Goal: Information Seeking & Learning: Learn about a topic

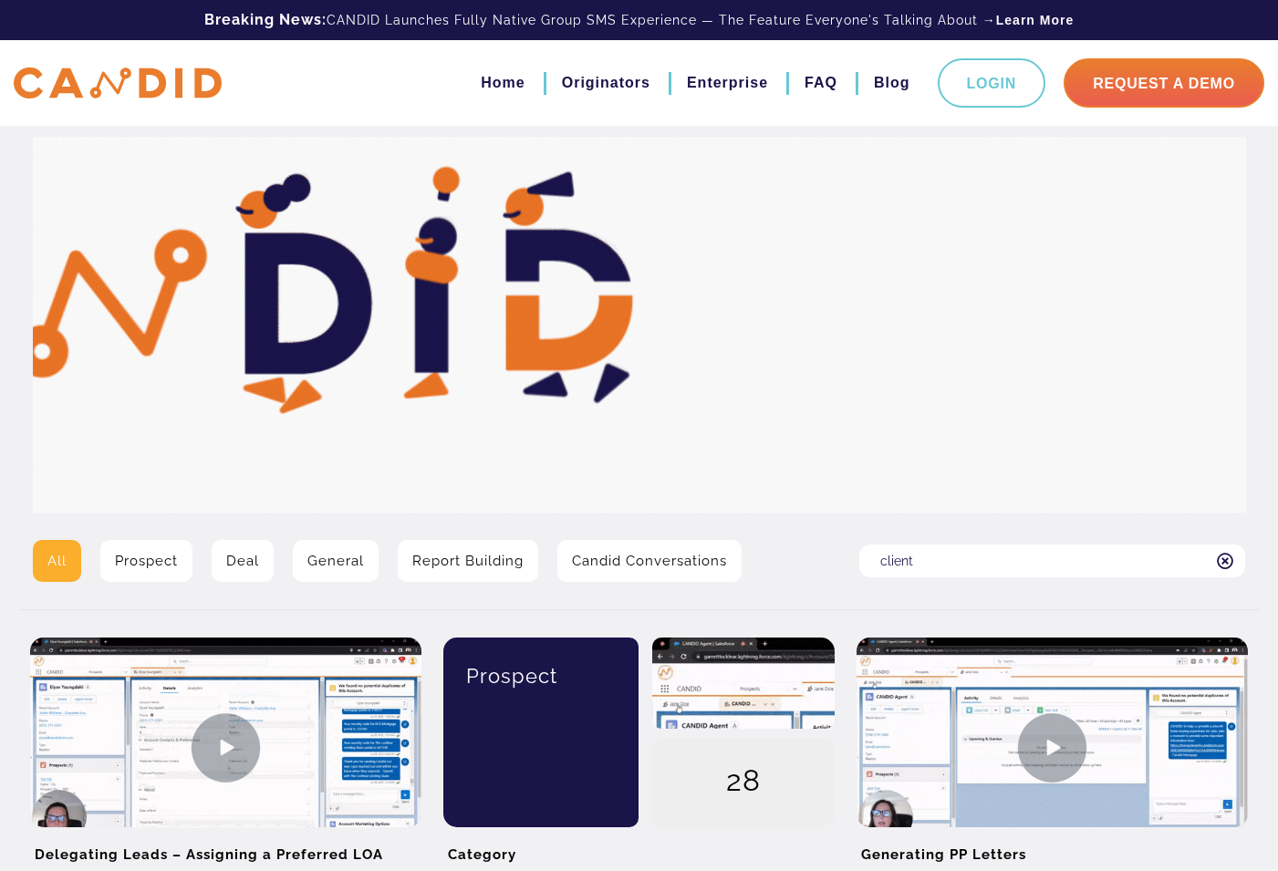
type input "client"
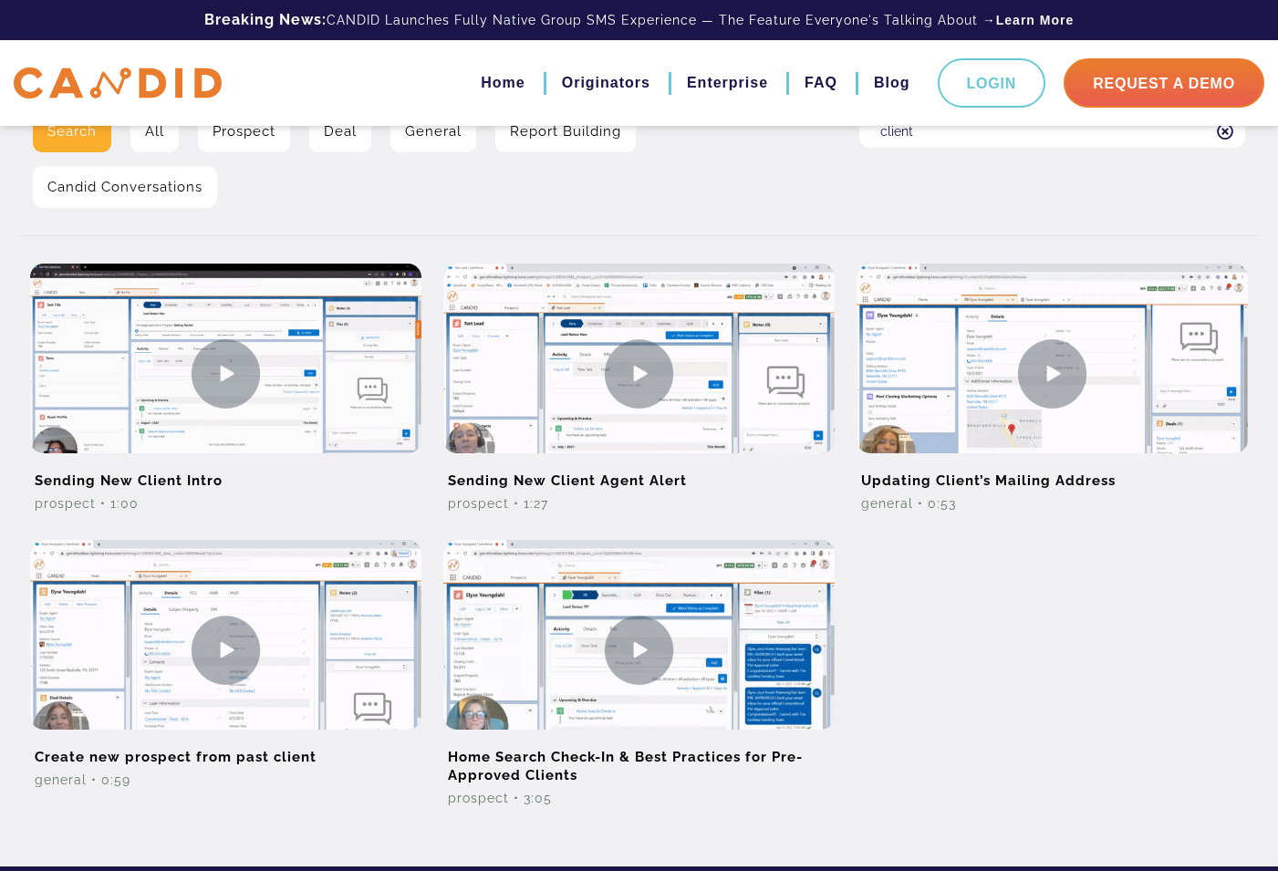
scroll to position [508, 0]
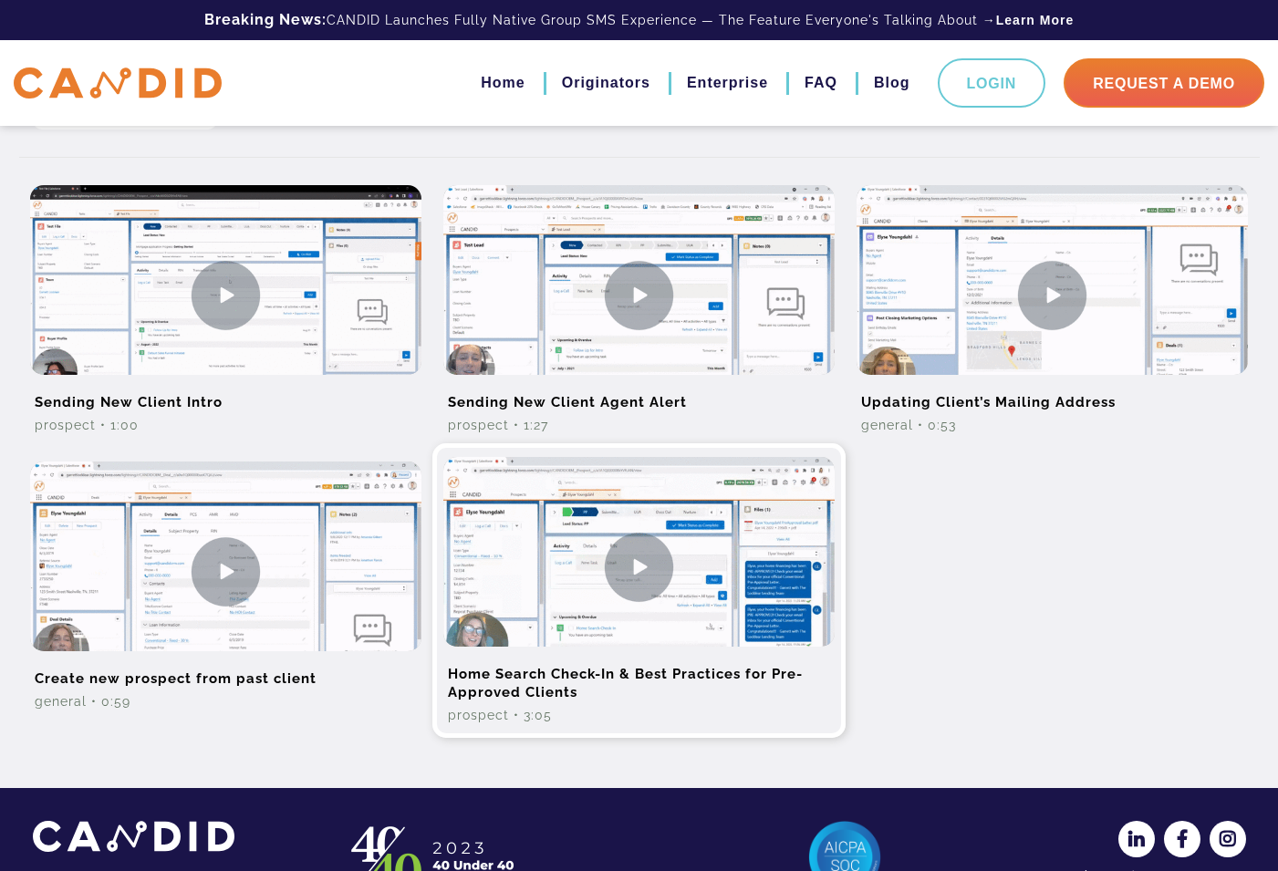
click at [641, 583] on img at bounding box center [639, 567] width 391 height 220
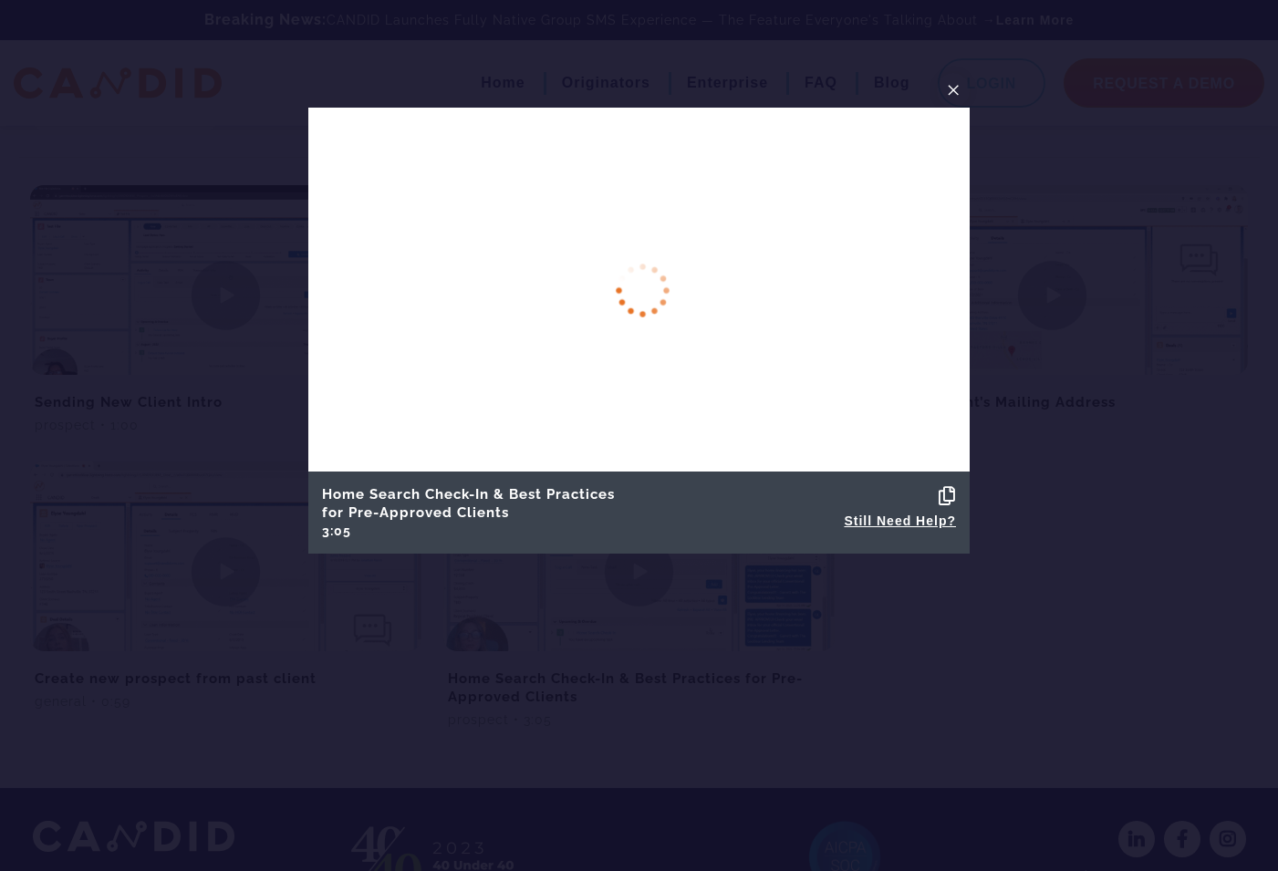
click at [582, 472] on div "Home Search Check-In & Best Practices for Pre-Approved Clients 3:05 Copied! Sti…" at bounding box center [639, 513] width 662 height 82
click at [952, 91] on span "×" at bounding box center [953, 90] width 15 height 28
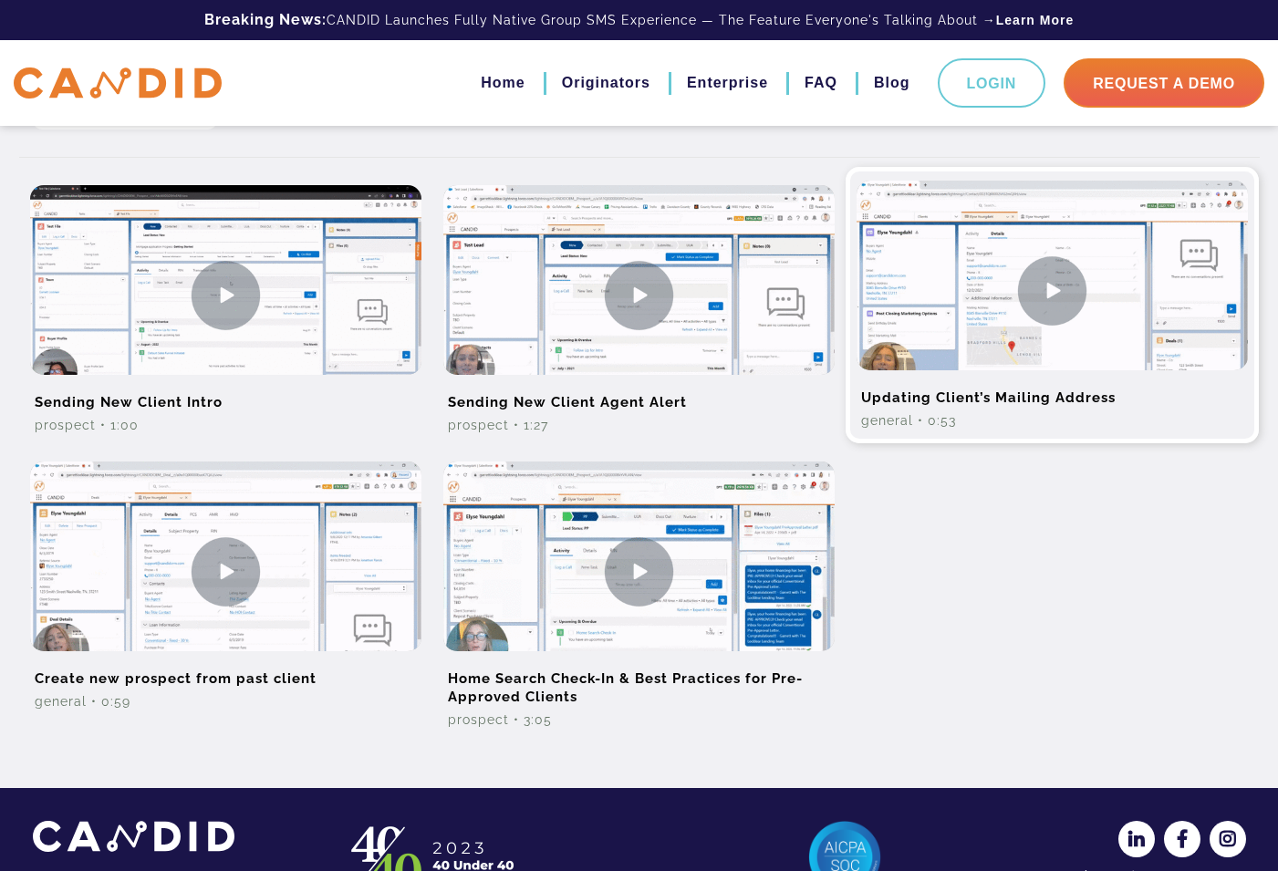
click at [1058, 297] on img at bounding box center [1052, 291] width 391 height 220
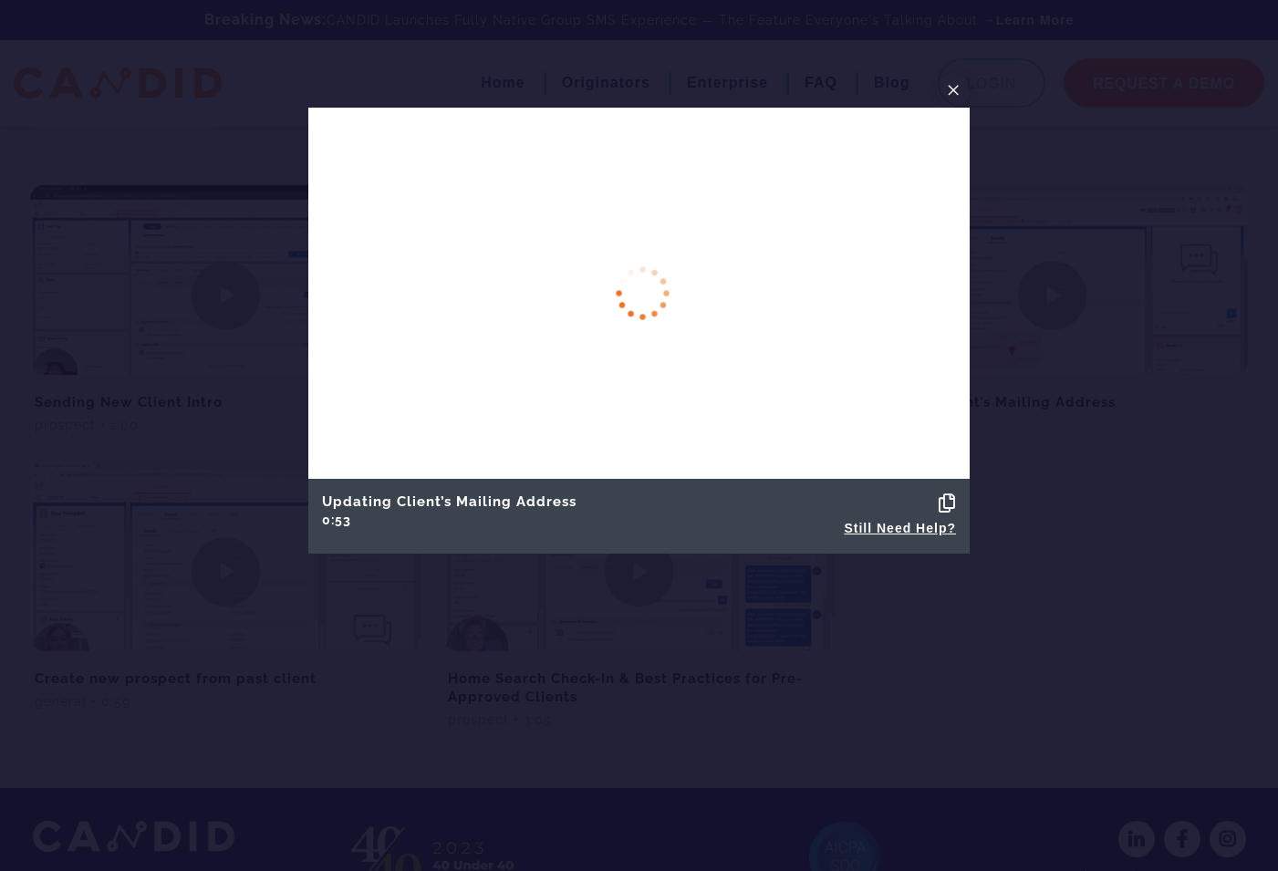
click at [961, 89] on button "×" at bounding box center [953, 90] width 33 height 35
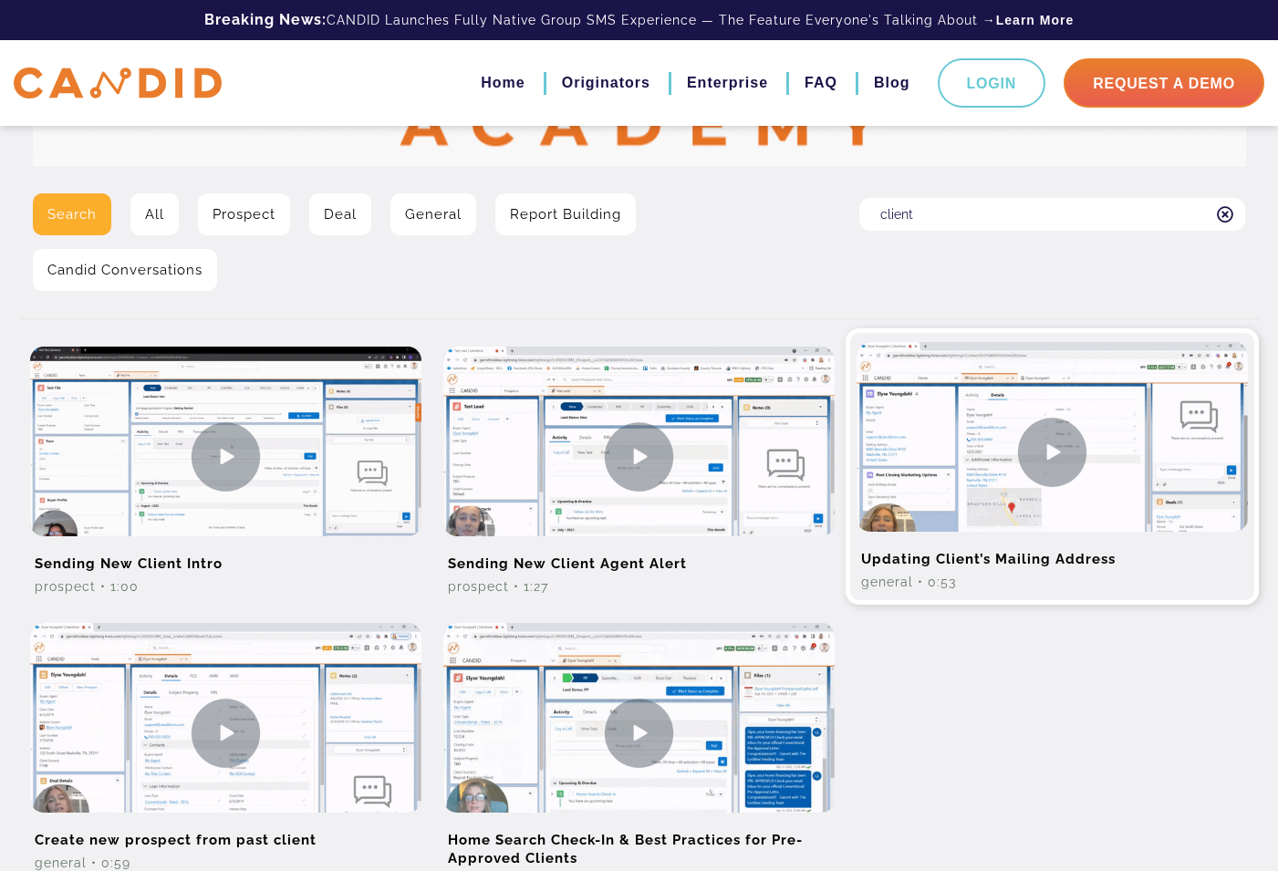
scroll to position [344, 0]
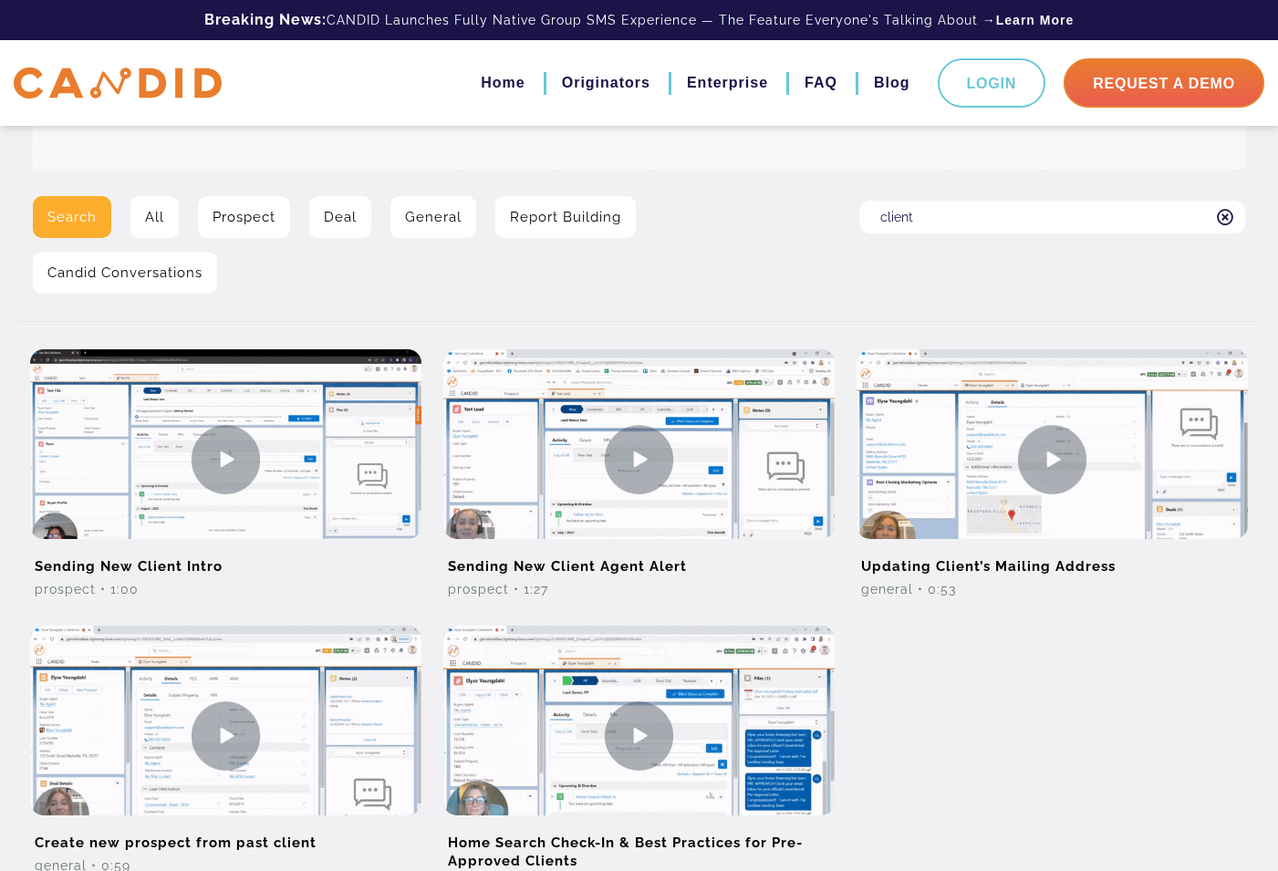
click at [1014, 207] on input "client" at bounding box center [1053, 217] width 386 height 33
type input "swap"
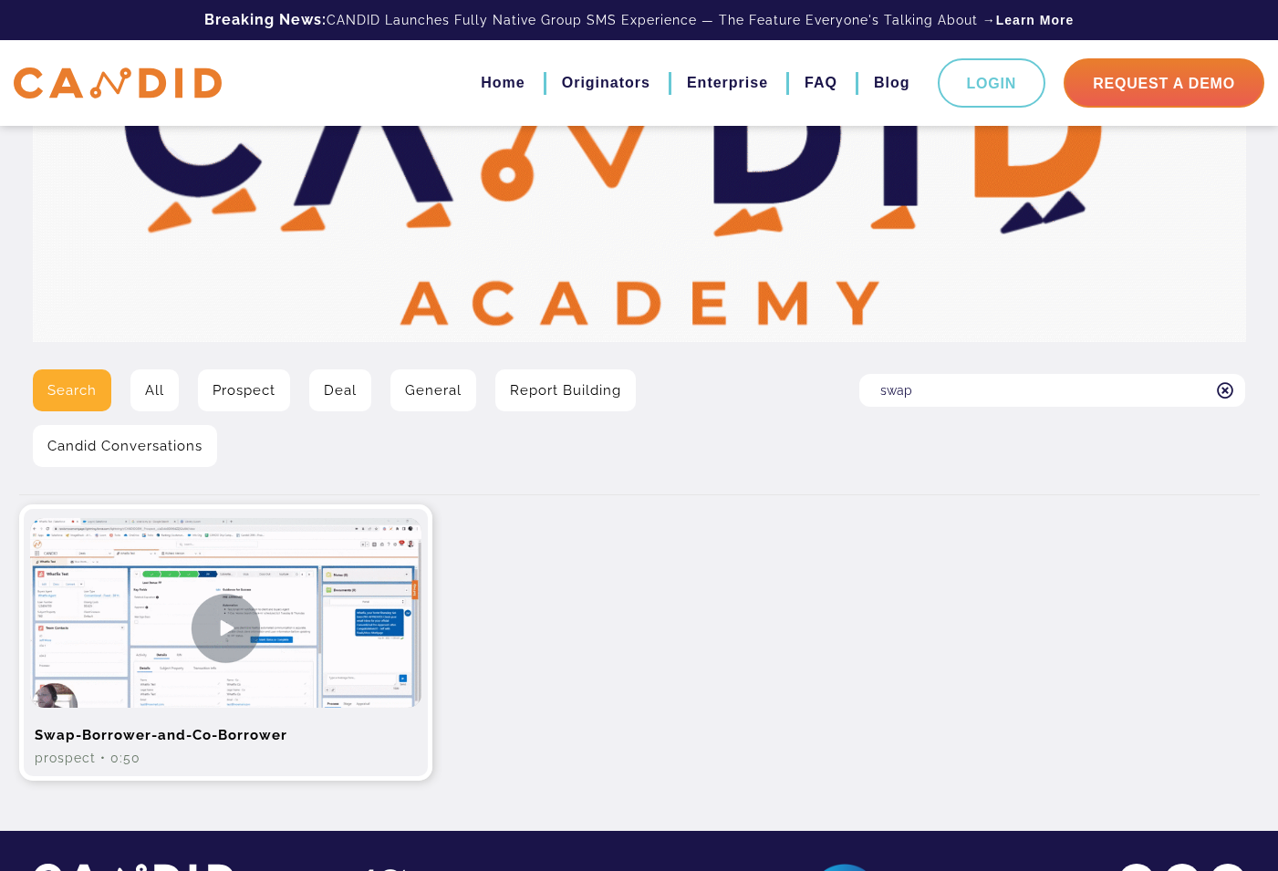
click at [224, 632] on img at bounding box center [225, 628] width 391 height 220
